Goal: Check status: Check status

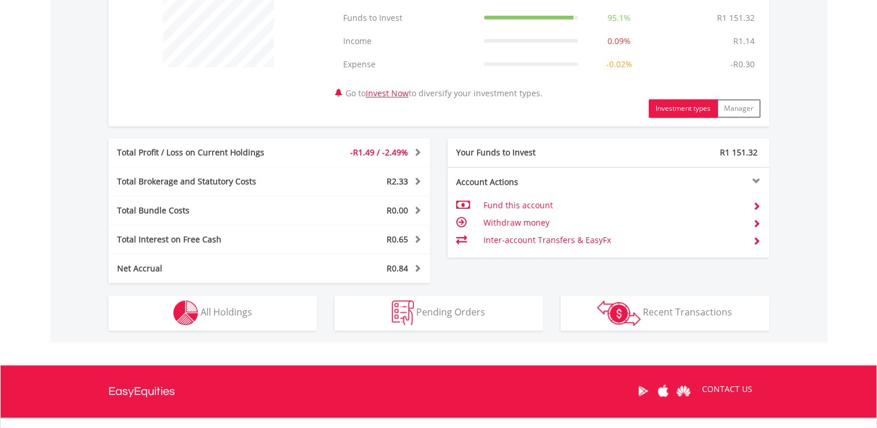
scroll to position [521, 0]
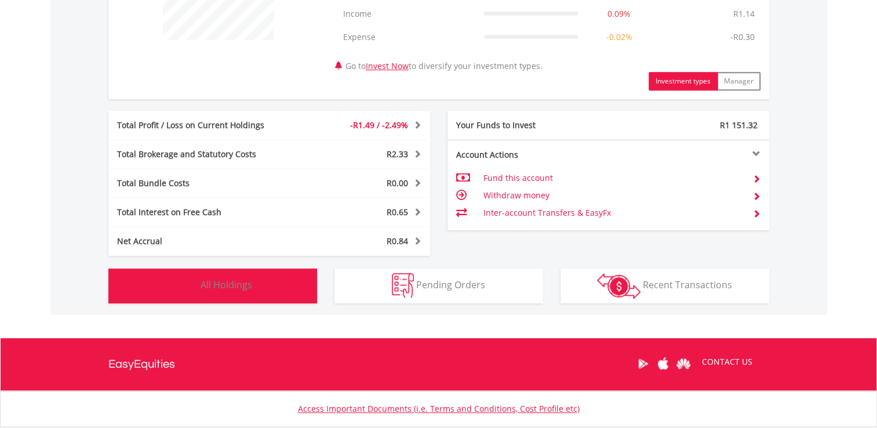
click at [231, 275] on button "Holdings All Holdings" at bounding box center [212, 285] width 209 height 35
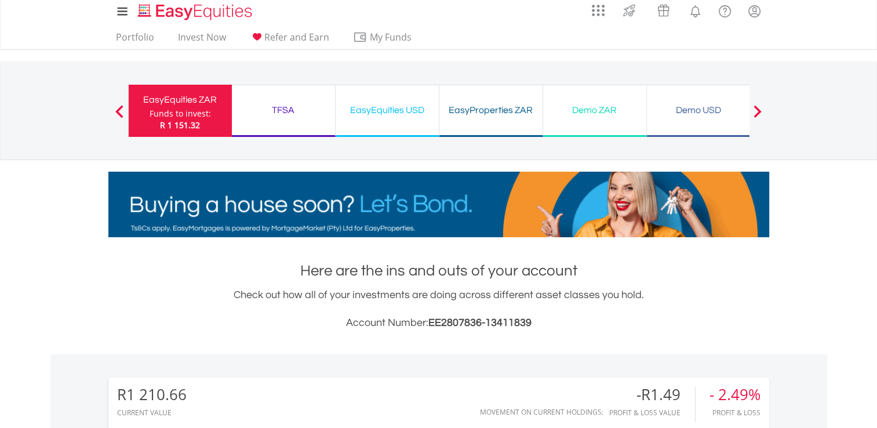
scroll to position [0, 0]
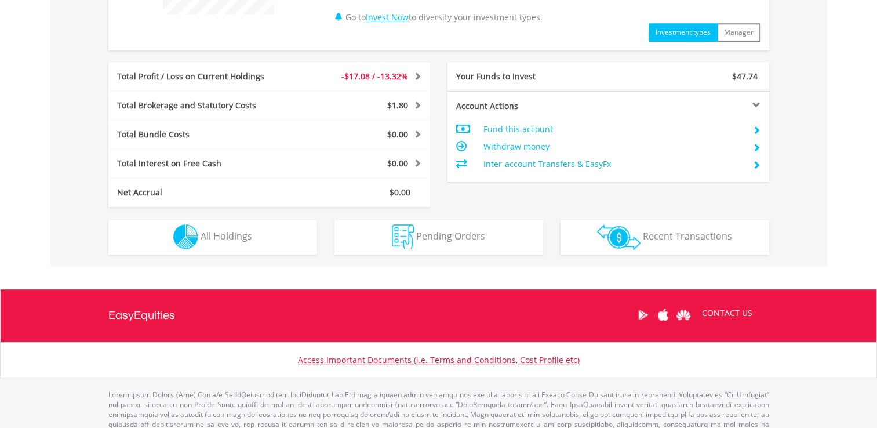
scroll to position [574, 0]
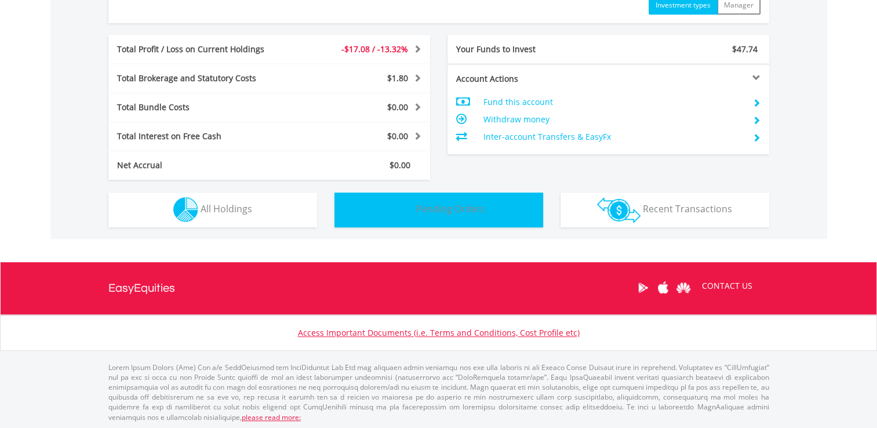
click at [413, 210] on img "button" at bounding box center [403, 209] width 22 height 25
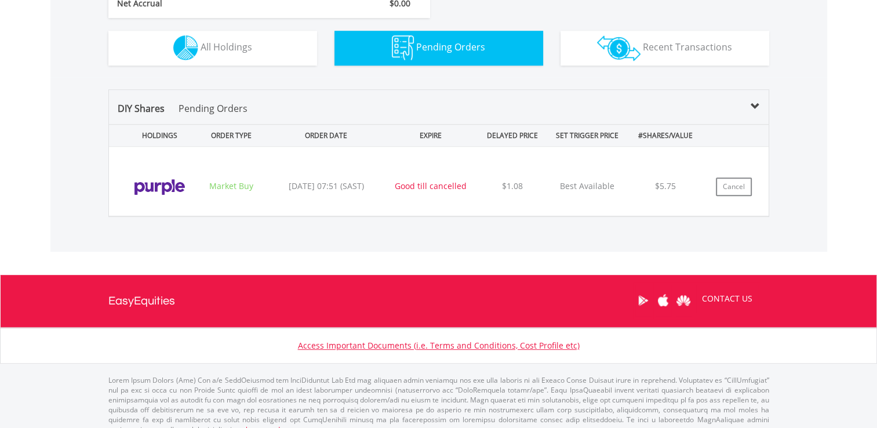
scroll to position [748, 0]
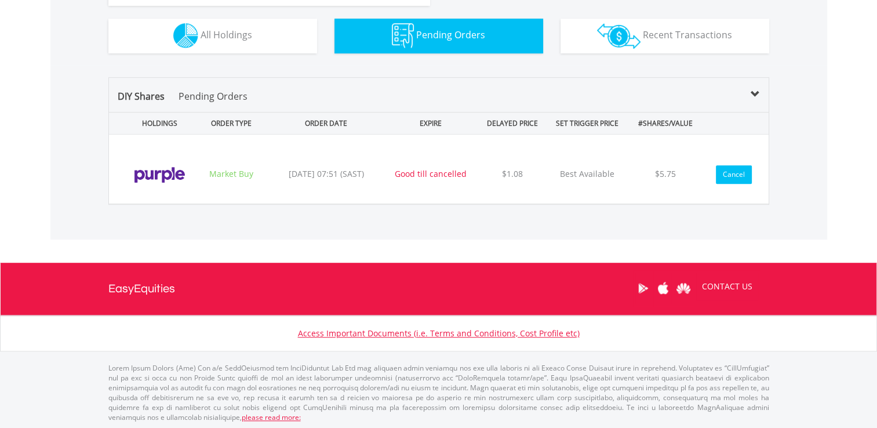
click at [733, 169] on button "Cancel" at bounding box center [734, 174] width 36 height 19
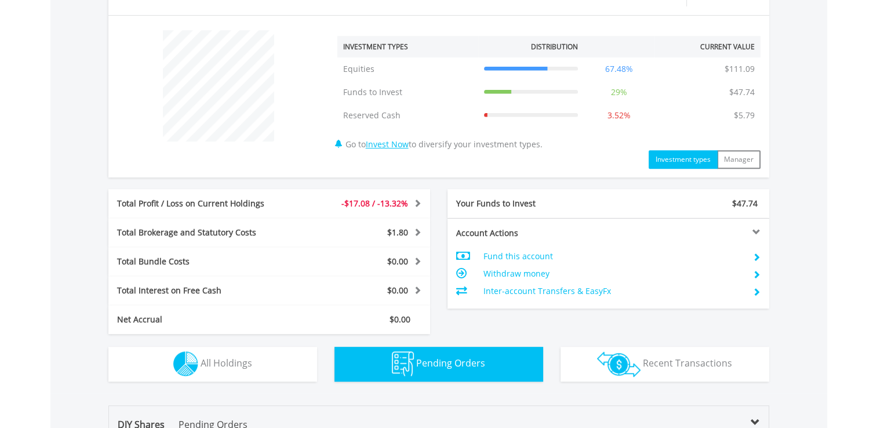
scroll to position [400, 0]
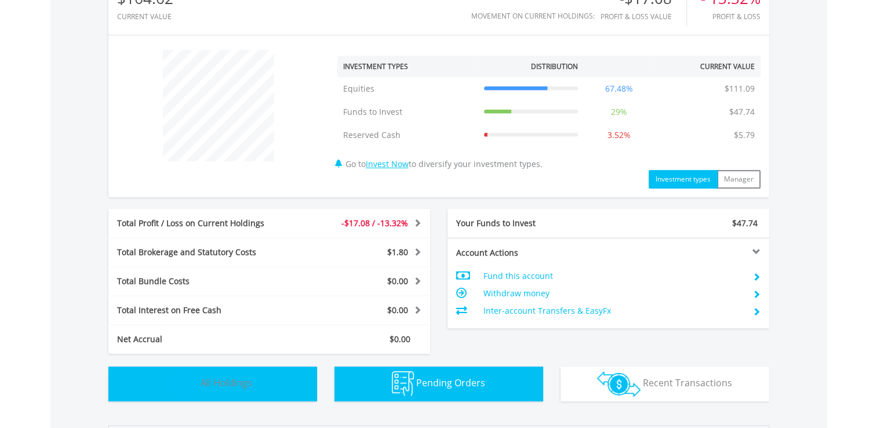
click at [218, 378] on span "All Holdings" at bounding box center [226, 382] width 52 height 13
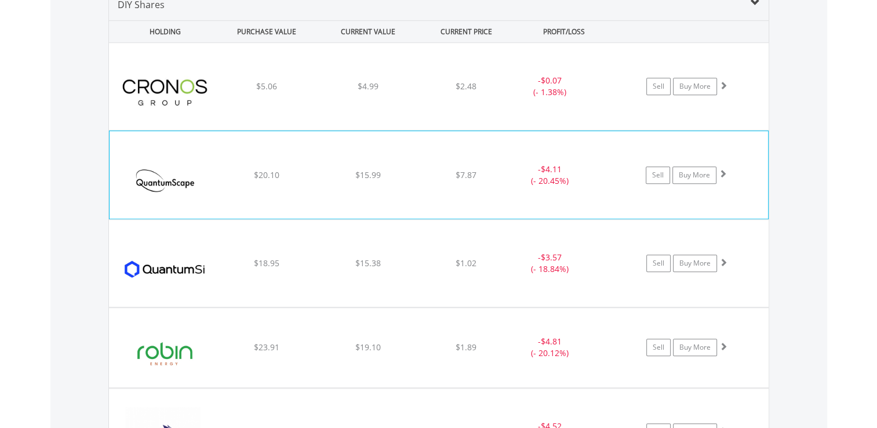
scroll to position [835, 0]
